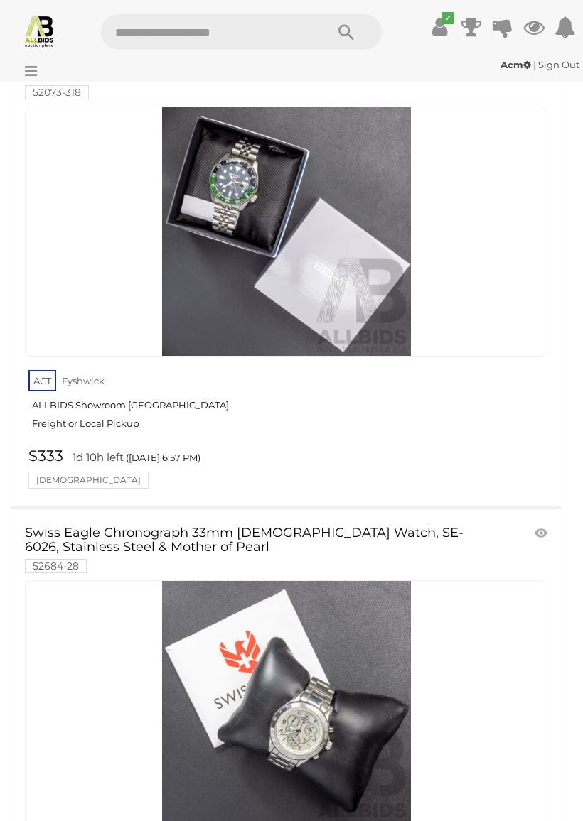
scroll to position [39362, 0]
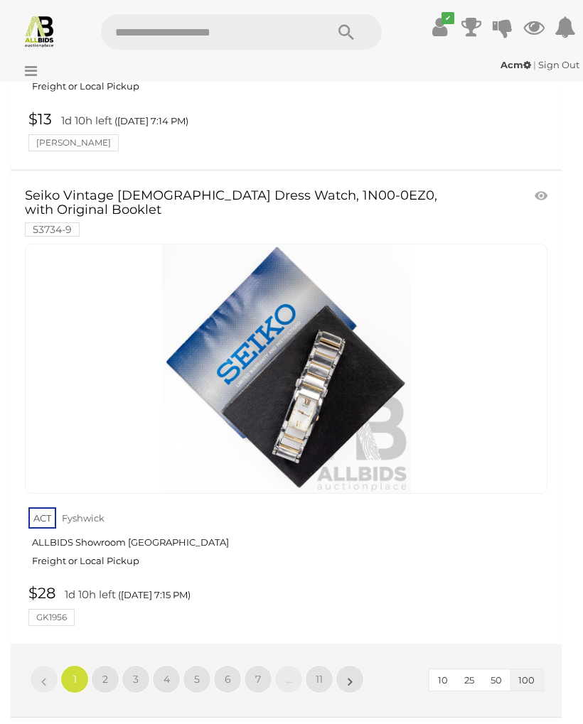
click at [112, 665] on link "2" at bounding box center [105, 679] width 28 height 28
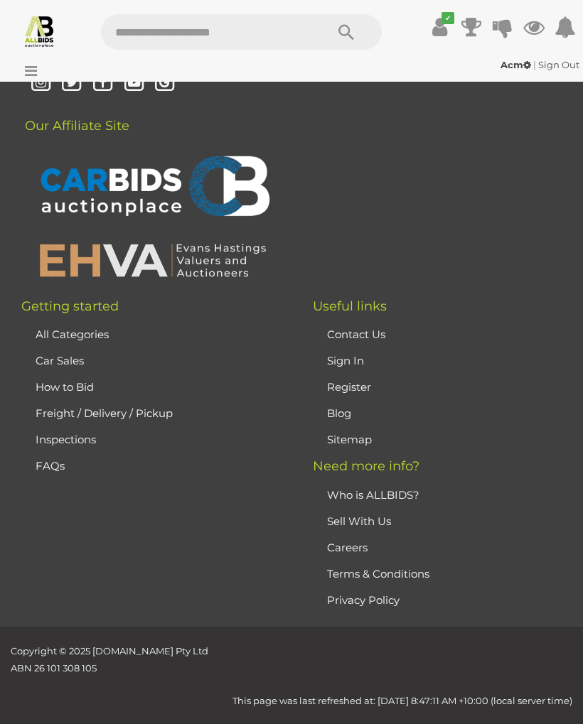
scroll to position [335, 0]
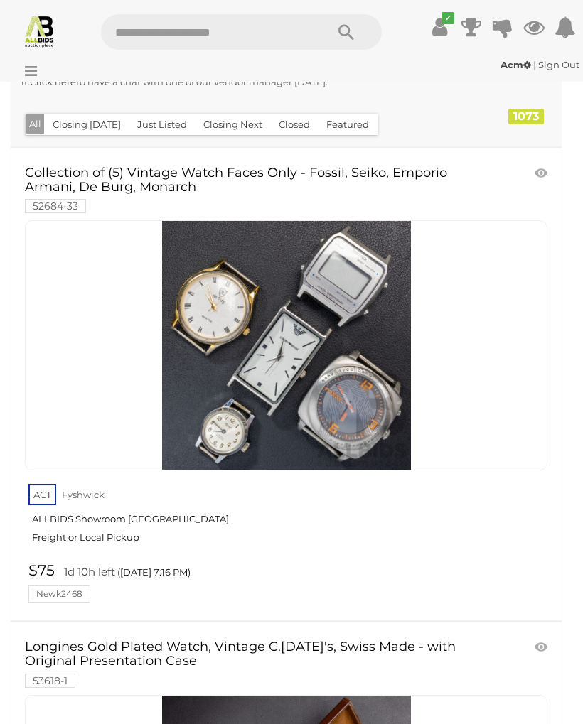
click at [29, 70] on icon at bounding box center [27, 71] width 19 height 14
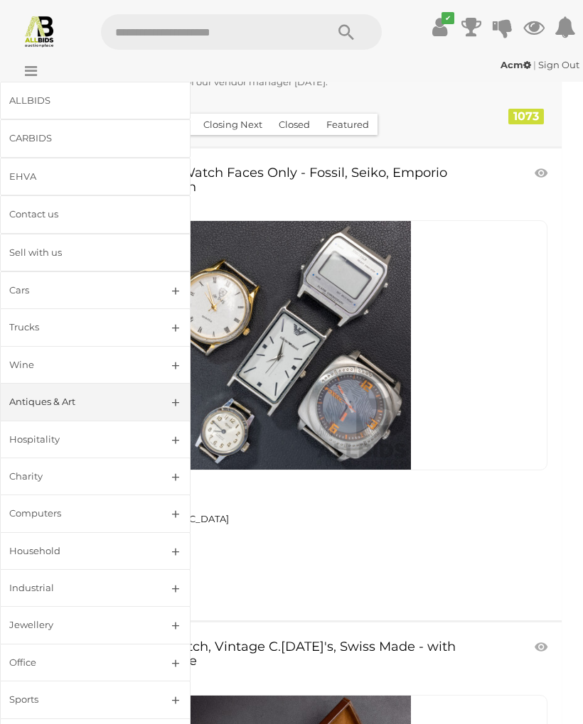
click at [177, 617] on link "Jewellery" at bounding box center [95, 625] width 190 height 38
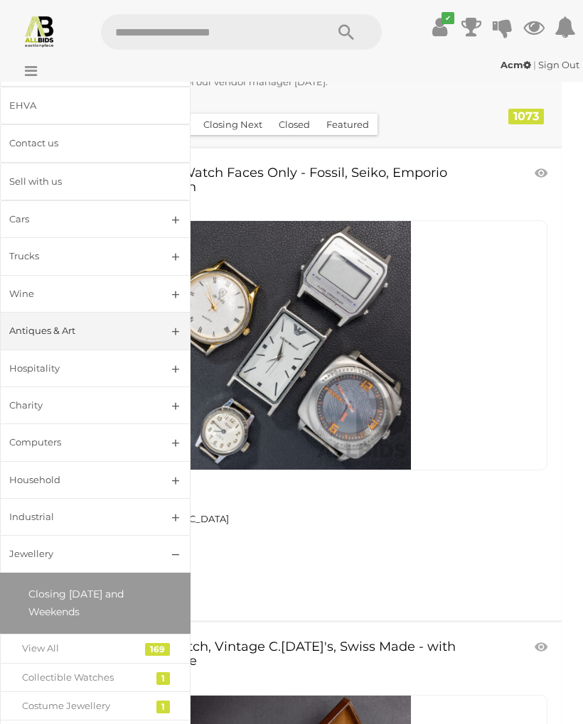
scroll to position [69, 0]
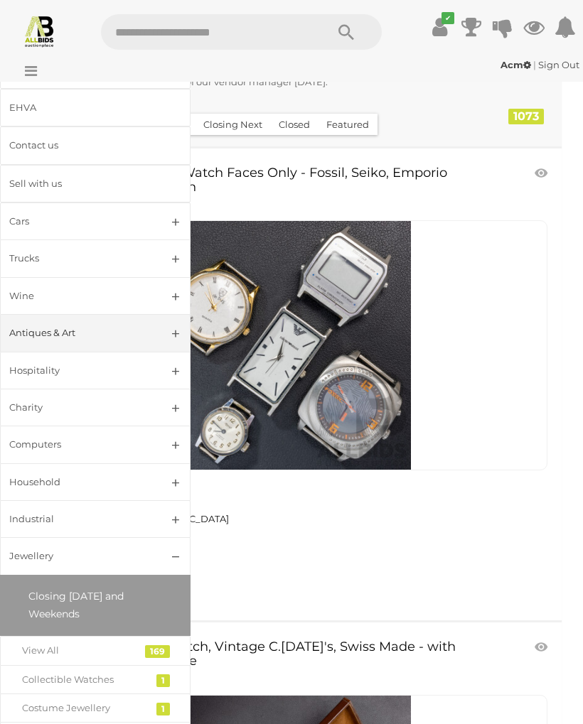
click at [160, 639] on link "View All" at bounding box center [95, 650] width 190 height 29
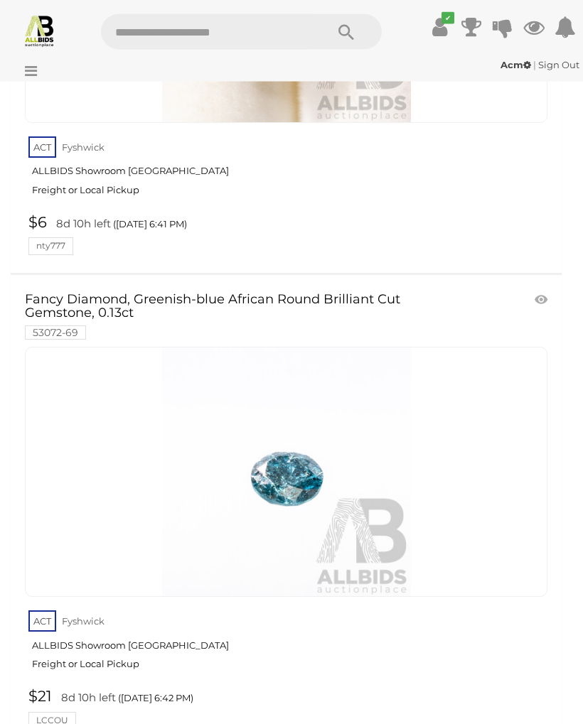
scroll to position [335, 0]
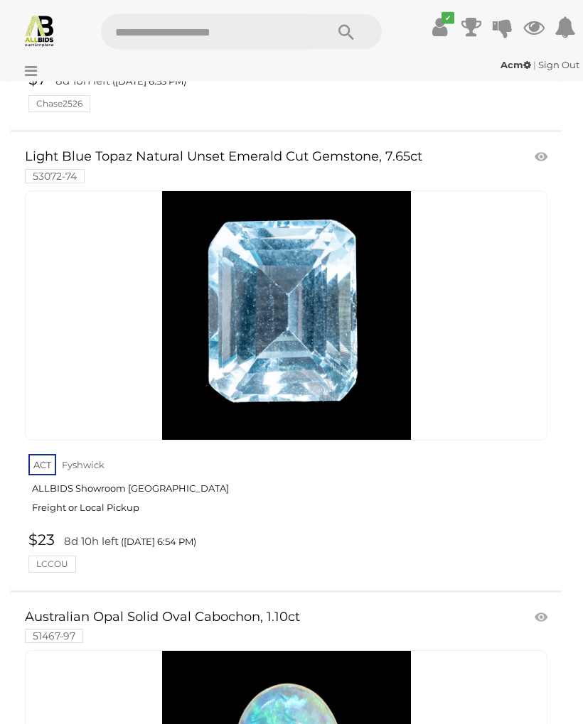
scroll to position [5438, 0]
click at [25, 531] on link "$23 8d 10h left ([DATE] 6:54 PM) LCCOU" at bounding box center [288, 551] width 526 height 41
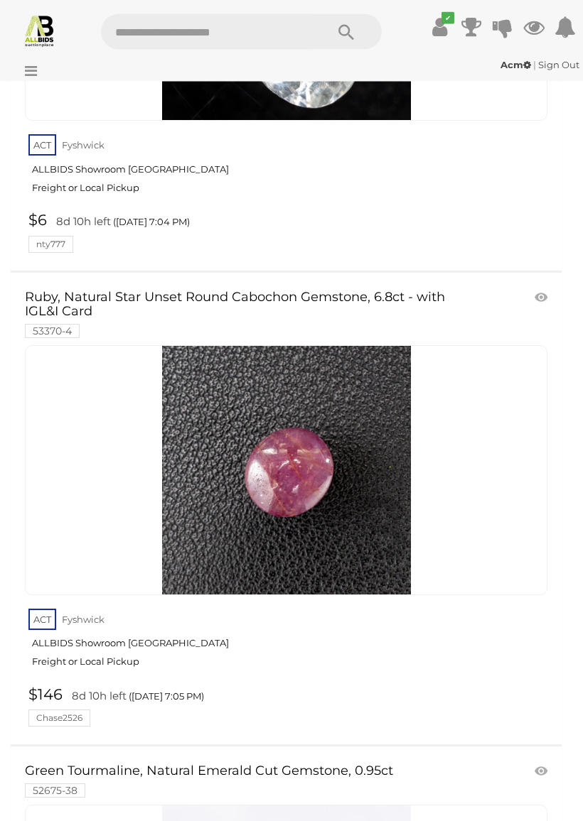
scroll to position [10374, 0]
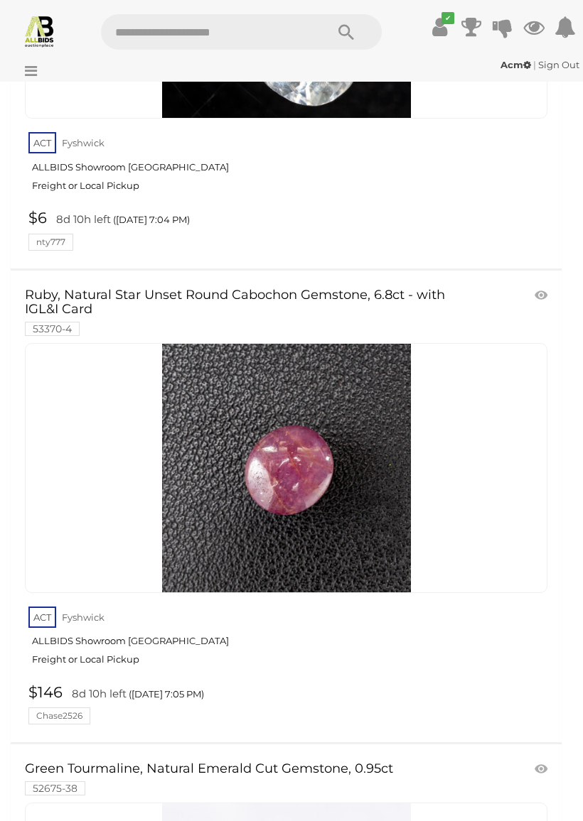
click at [260, 604] on link "ACT [GEOGRAPHIC_DATA] ALLBIDS Showroom Fyshwick Freight or Local Pickup" at bounding box center [287, 640] width 519 height 73
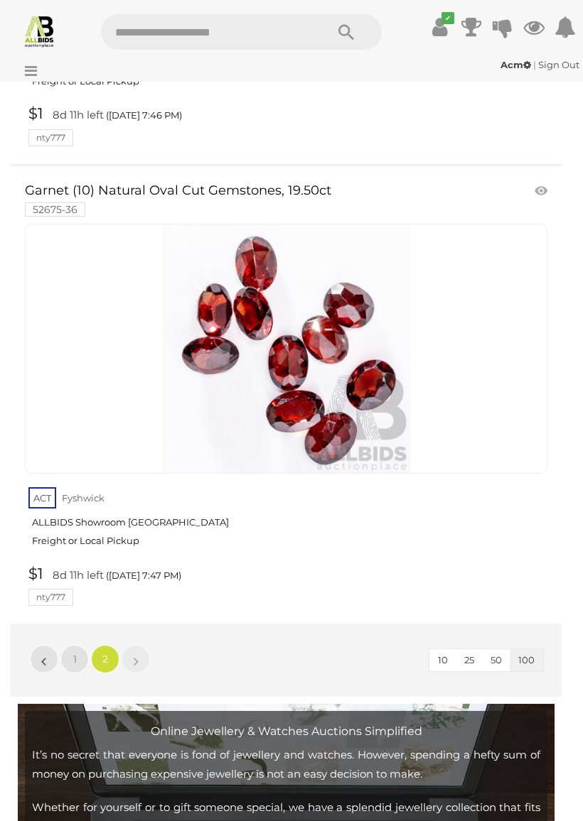
scroll to position [29507, 0]
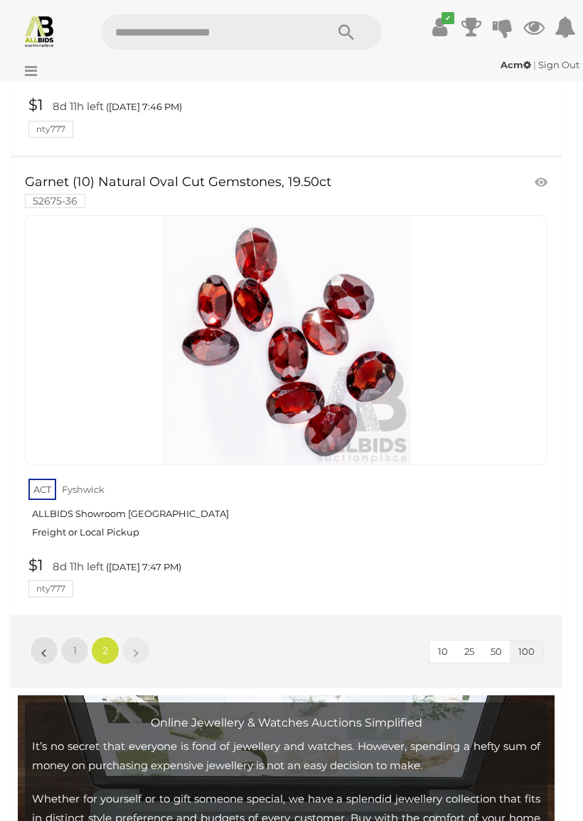
click at [39, 637] on link "«" at bounding box center [44, 651] width 28 height 28
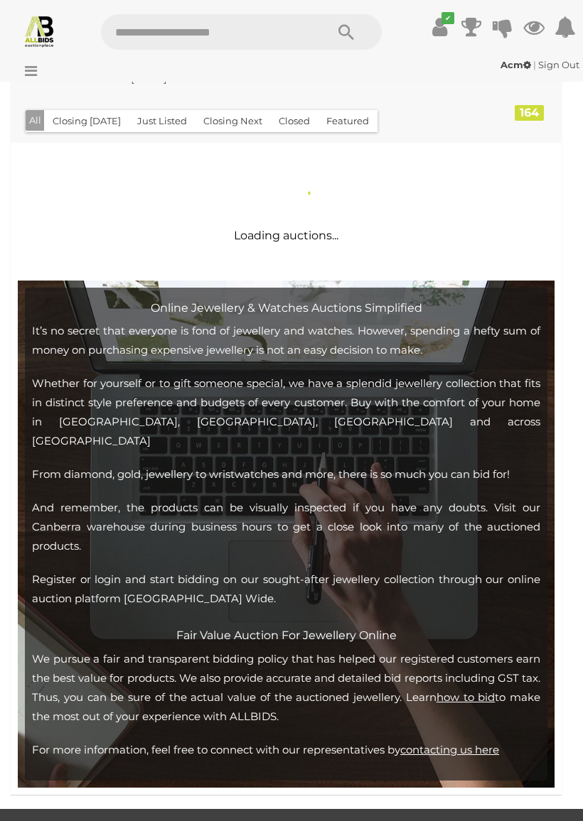
click at [36, 69] on icon at bounding box center [27, 71] width 19 height 14
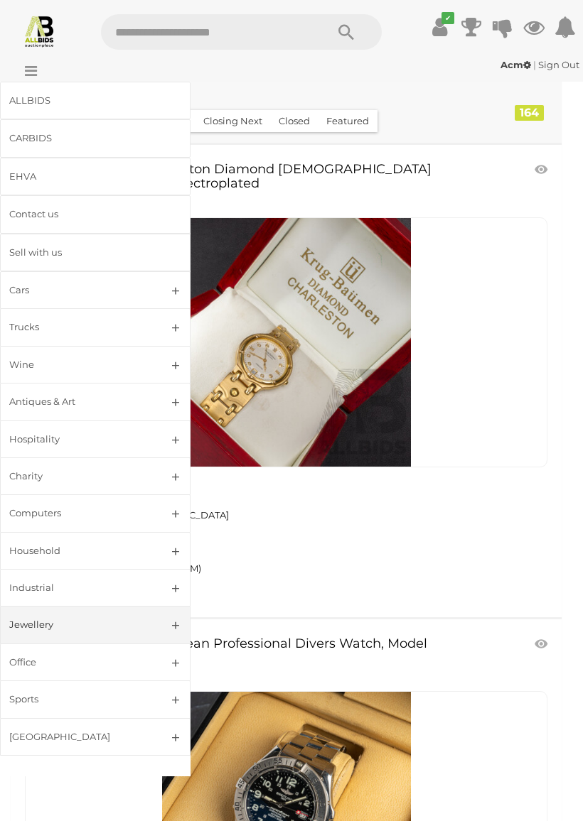
click at [120, 404] on div "Antiques & Art" at bounding box center [78, 402] width 138 height 16
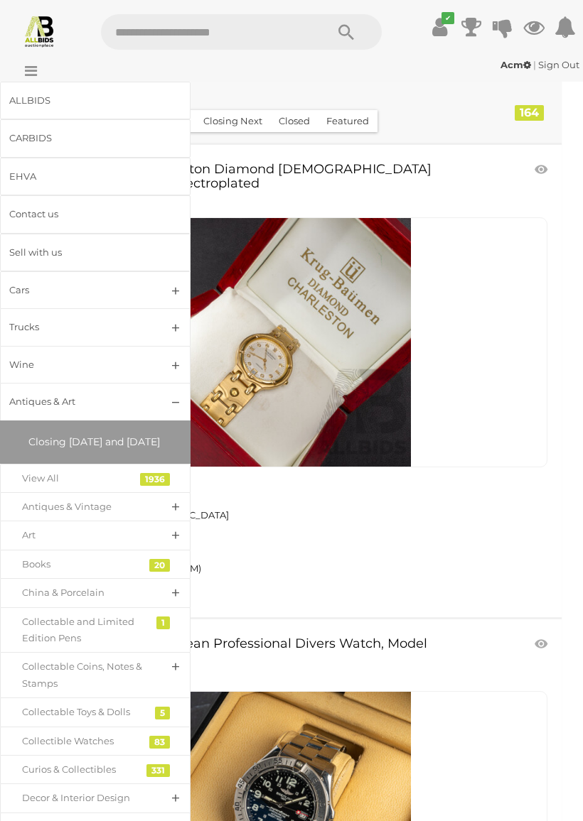
click at [190, 493] on link "View All" at bounding box center [95, 478] width 190 height 29
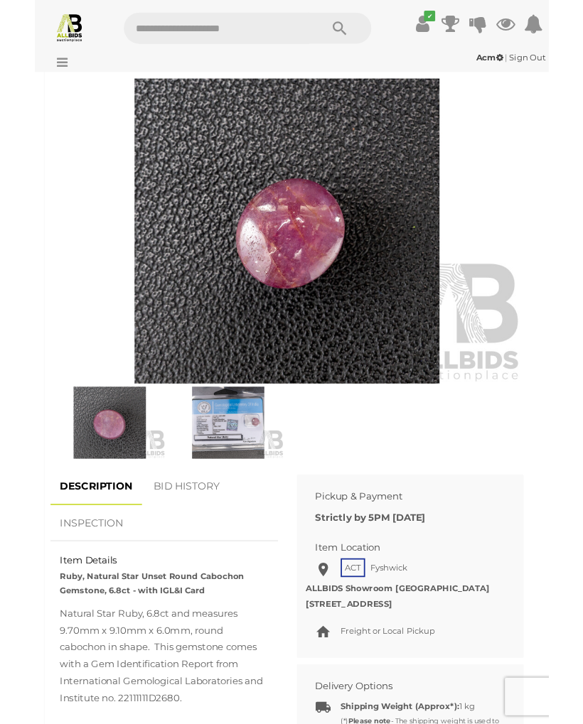
scroll to position [571, 0]
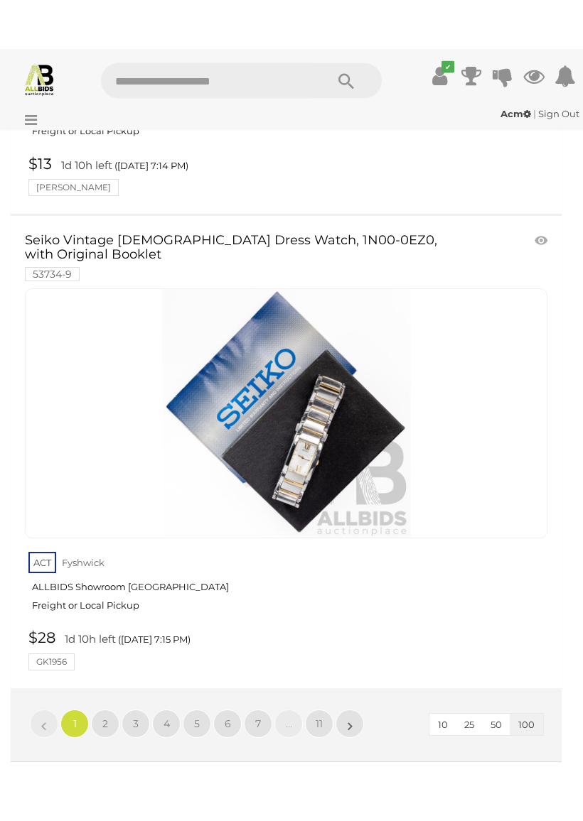
scroll to position [46584, 0]
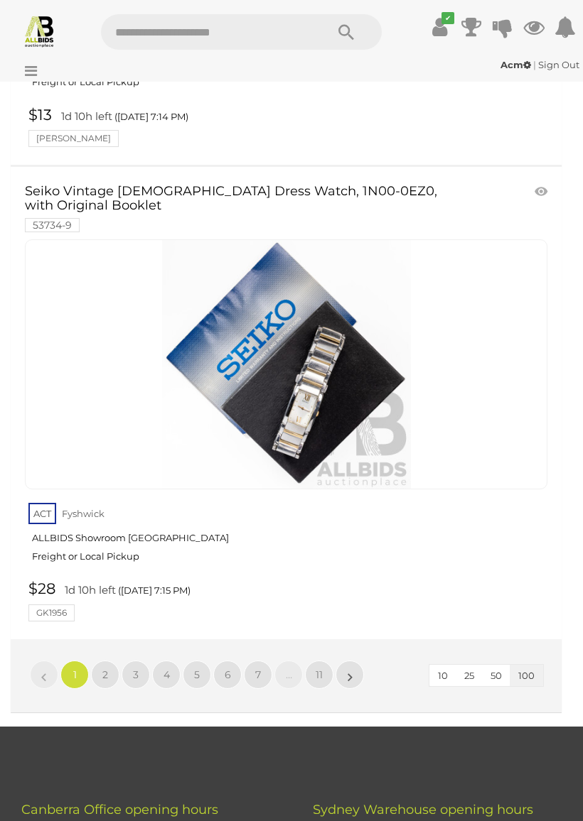
click at [178, 661] on link "4" at bounding box center [166, 675] width 28 height 28
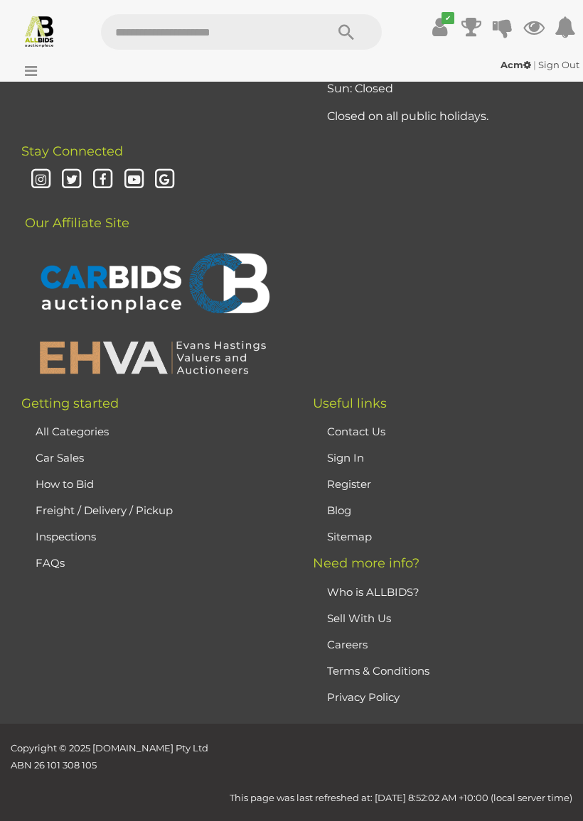
scroll to position [335, 0]
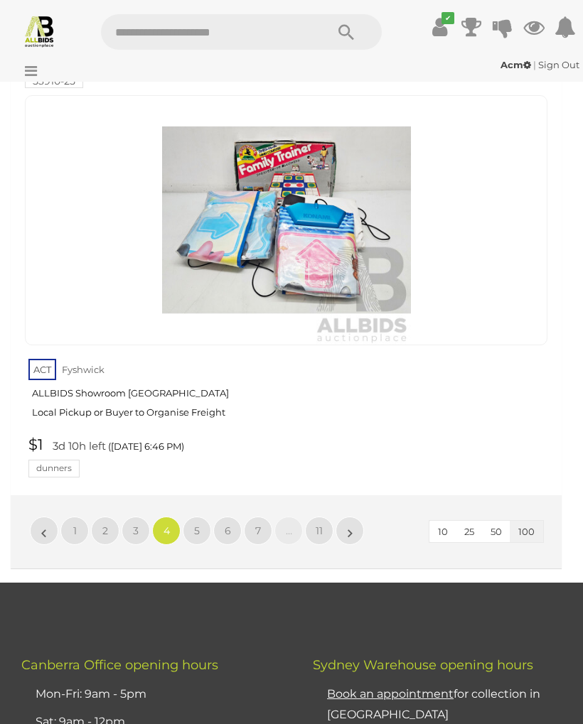
scroll to position [46467, 0]
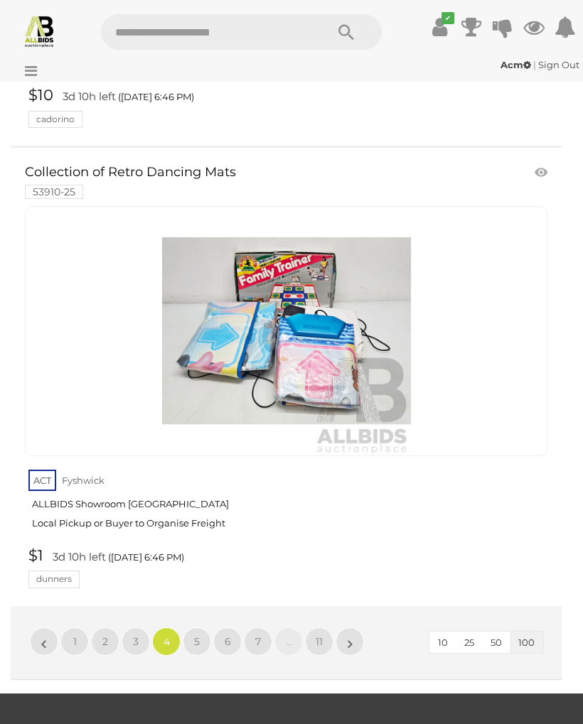
click at [211, 547] on link "$1 3d 10h left (Thursday 6:46 PM) dunners" at bounding box center [288, 567] width 526 height 41
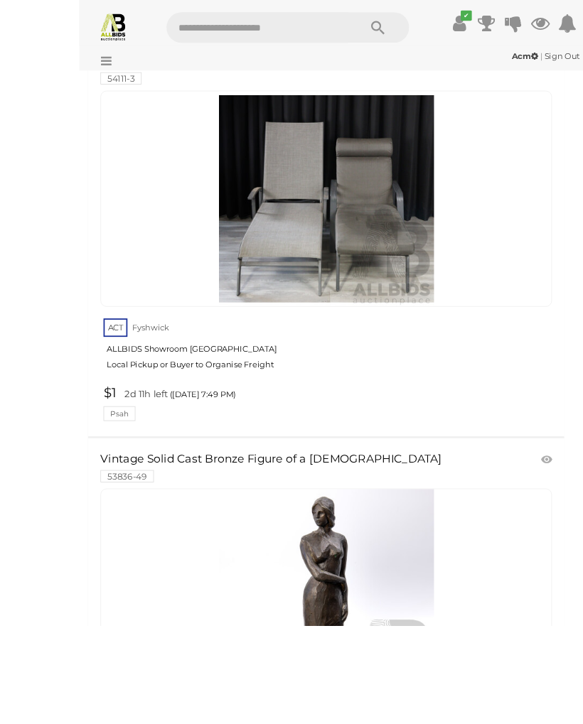
scroll to position [28087, 0]
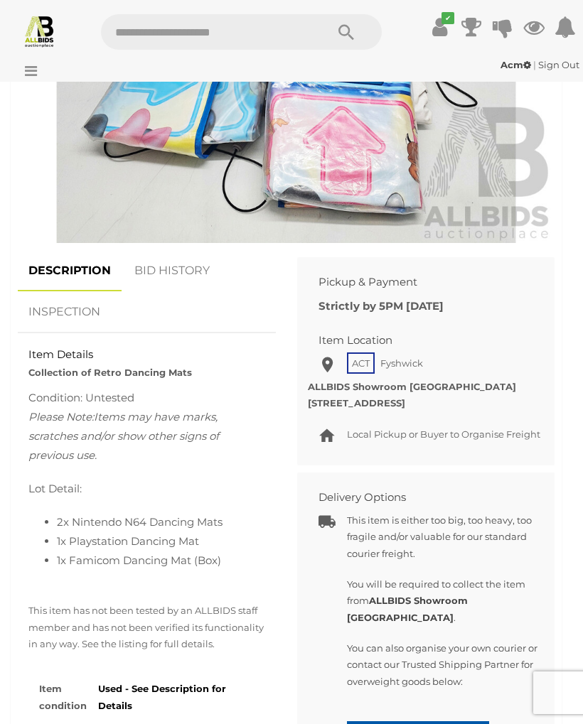
scroll to position [656, 0]
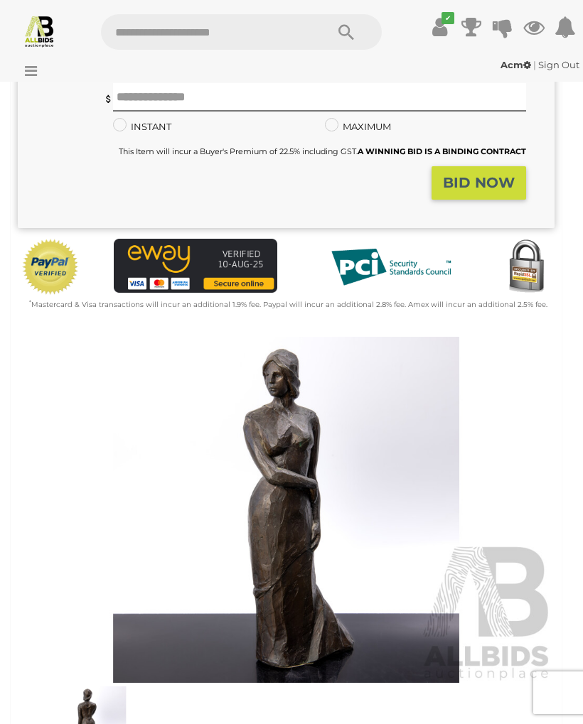
scroll to position [244, 0]
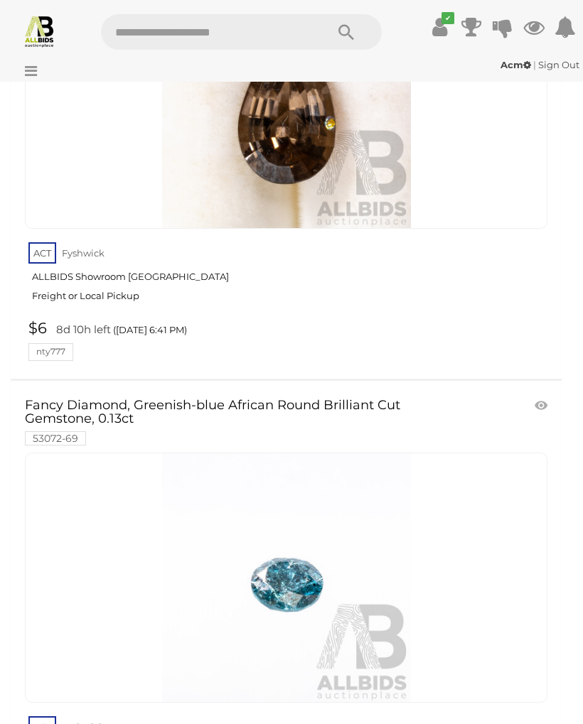
scroll to position [46530, 0]
